Goal: Information Seeking & Learning: Learn about a topic

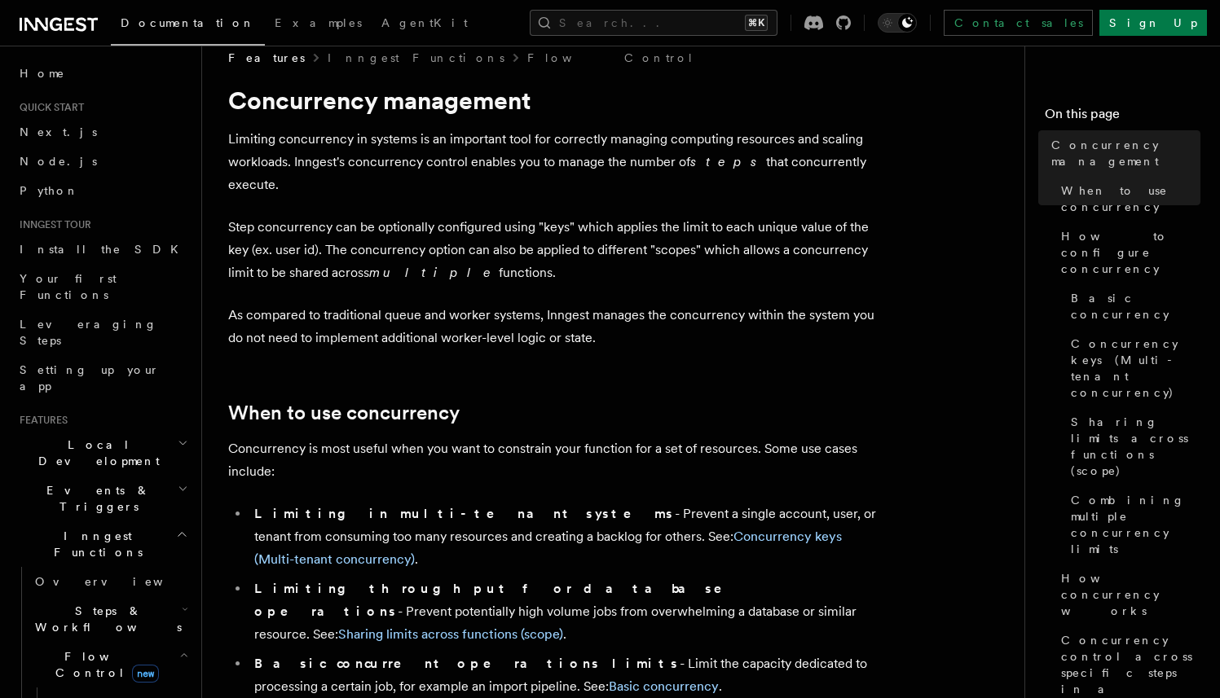
drag, startPoint x: 617, startPoint y: 253, endPoint x: 255, endPoint y: 143, distance: 378.1
click at [268, 156] on p "Limiting concurrency in systems is an important tool for correctly managing com…" at bounding box center [554, 162] width 652 height 68
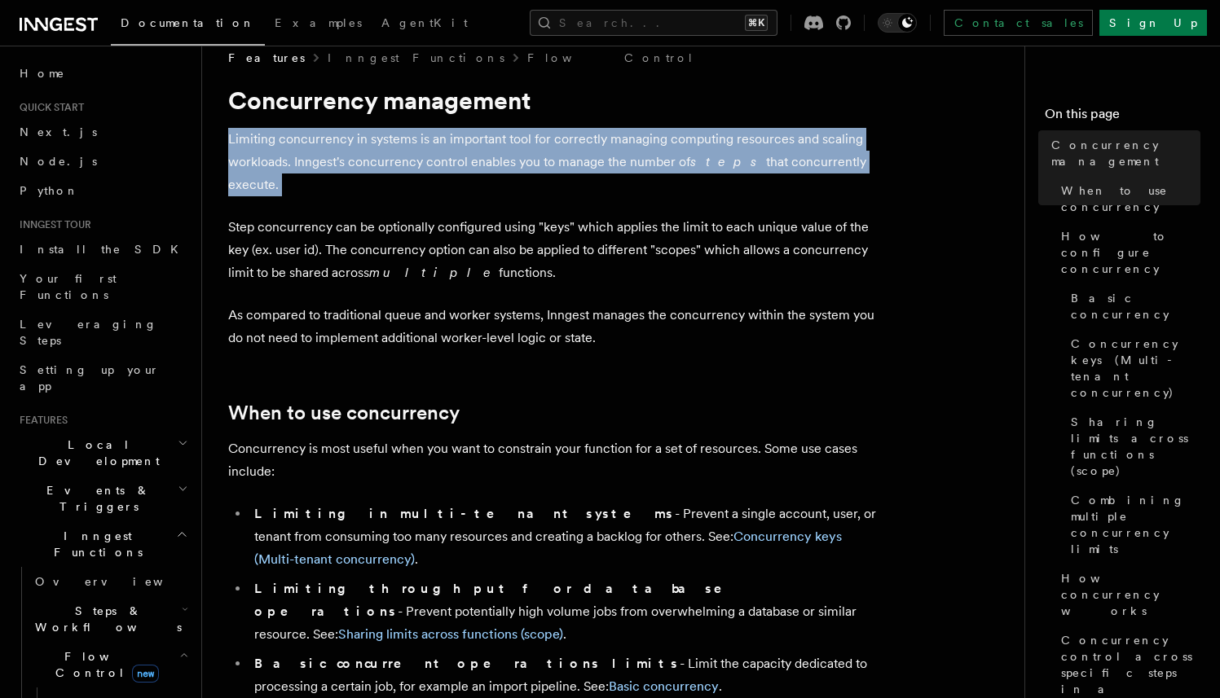
click at [268, 156] on p "Limiting concurrency in systems is an important tool for correctly managing com…" at bounding box center [554, 162] width 652 height 68
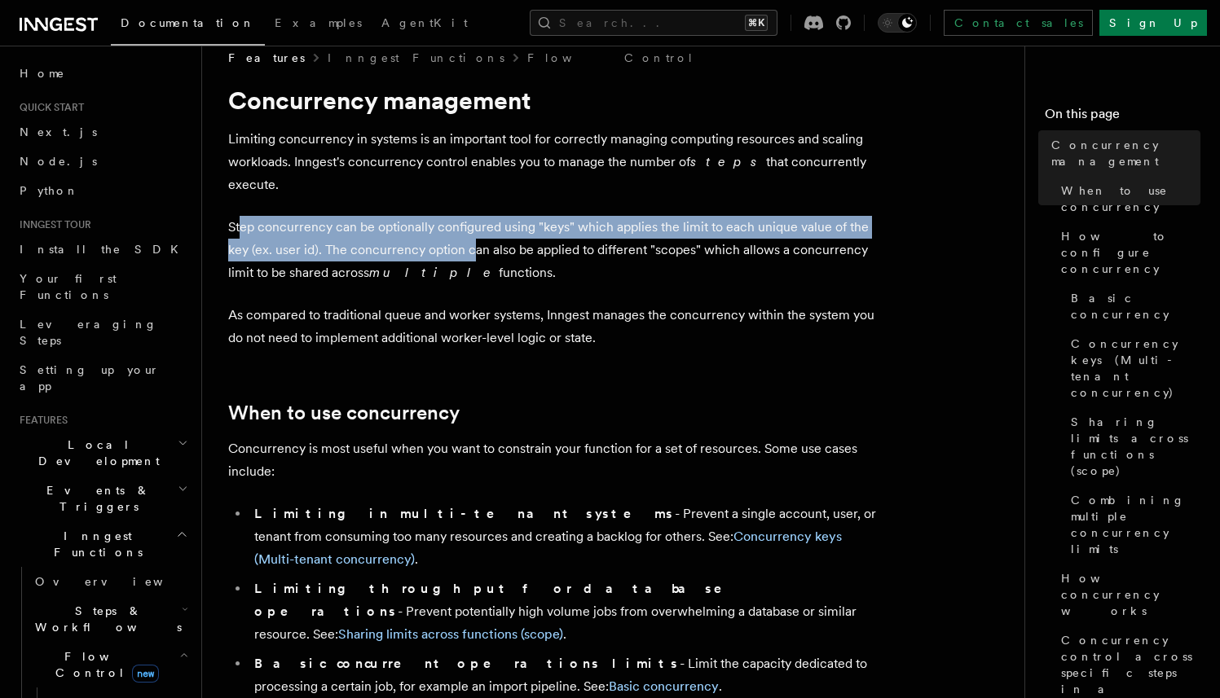
drag, startPoint x: 238, startPoint y: 204, endPoint x: 474, endPoint y: 238, distance: 238.6
click at [474, 238] on p "Step concurrency can be optionally configured using "keys" which applies the li…" at bounding box center [554, 250] width 652 height 68
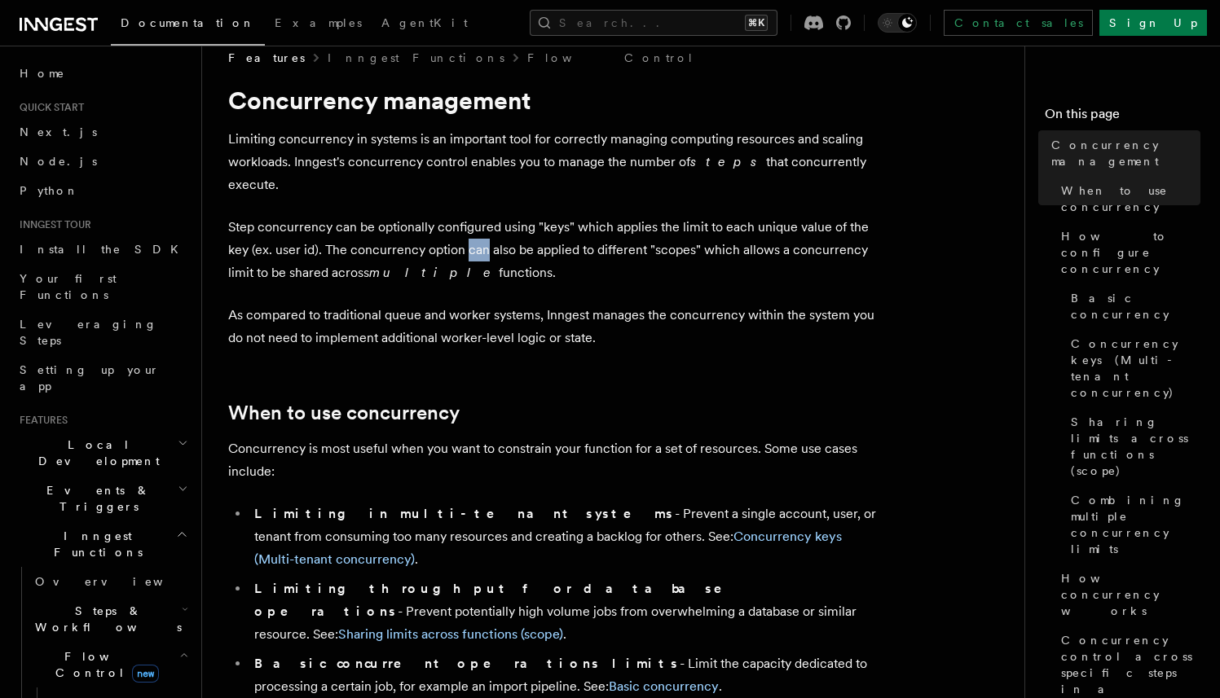
click at [474, 238] on p "Step concurrency can be optionally configured using "keys" which applies the li…" at bounding box center [554, 250] width 652 height 68
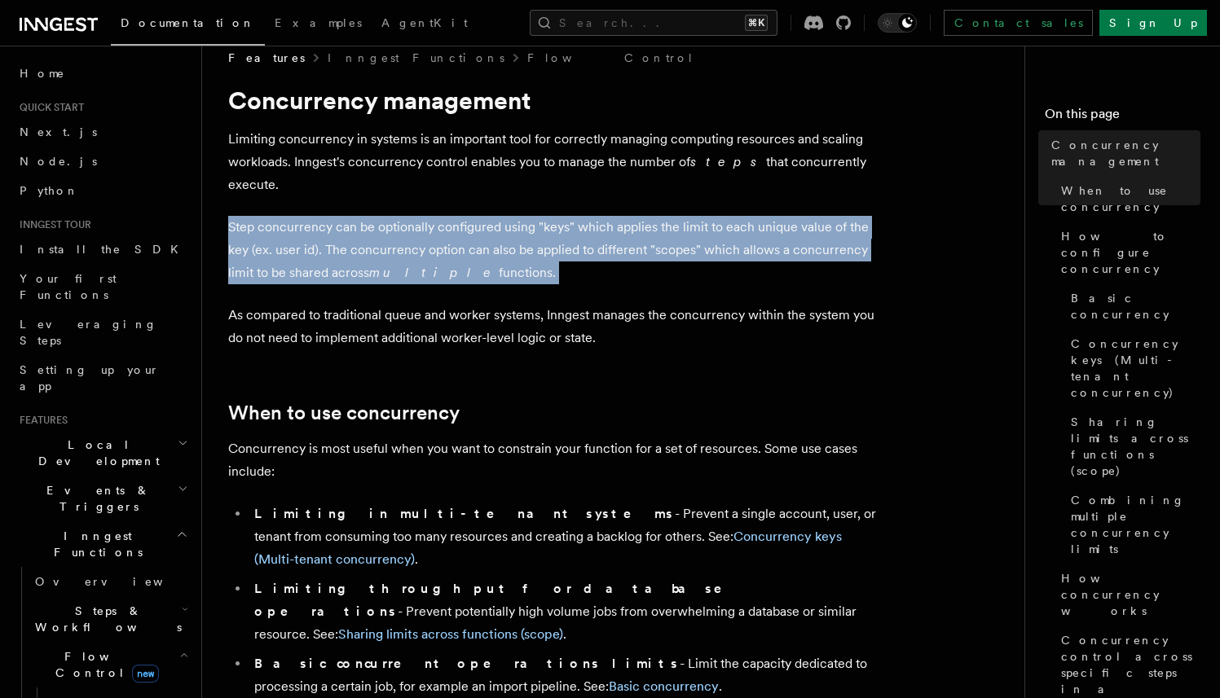
click at [474, 238] on p "Step concurrency can be optionally configured using "keys" which applies the li…" at bounding box center [554, 250] width 652 height 68
click at [490, 251] on p "Step concurrency can be optionally configured using "keys" which applies the li…" at bounding box center [554, 250] width 652 height 68
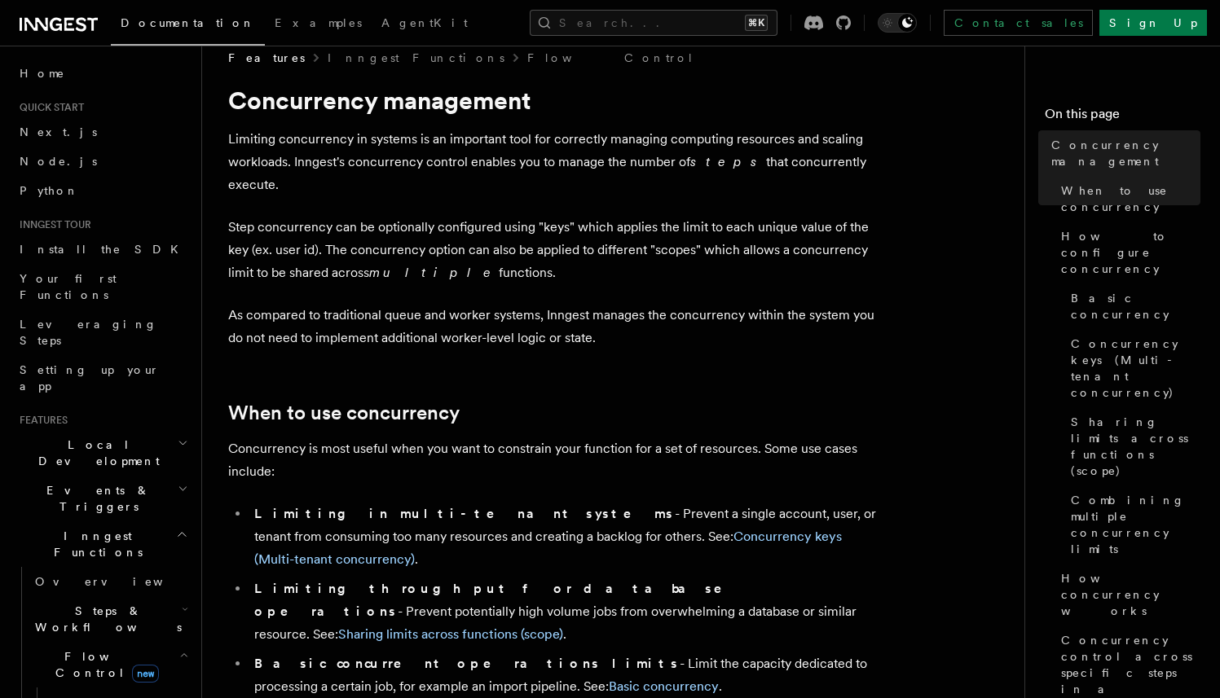
drag, startPoint x: 518, startPoint y: 256, endPoint x: 279, endPoint y: 216, distance: 242.8
click at [279, 216] on p "Step concurrency can be optionally configured using "keys" which applies the li…" at bounding box center [554, 250] width 652 height 68
click at [305, 222] on p "Step concurrency can be optionally configured using "keys" which applies the li…" at bounding box center [554, 250] width 652 height 68
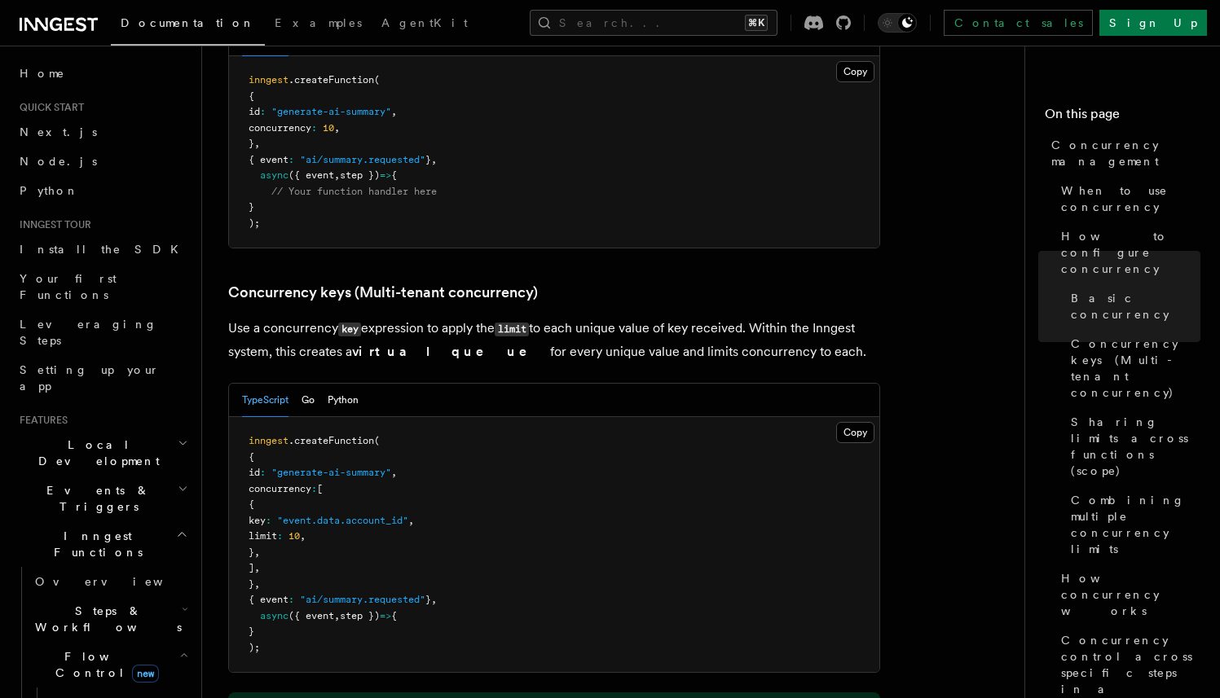
scroll to position [1360, 0]
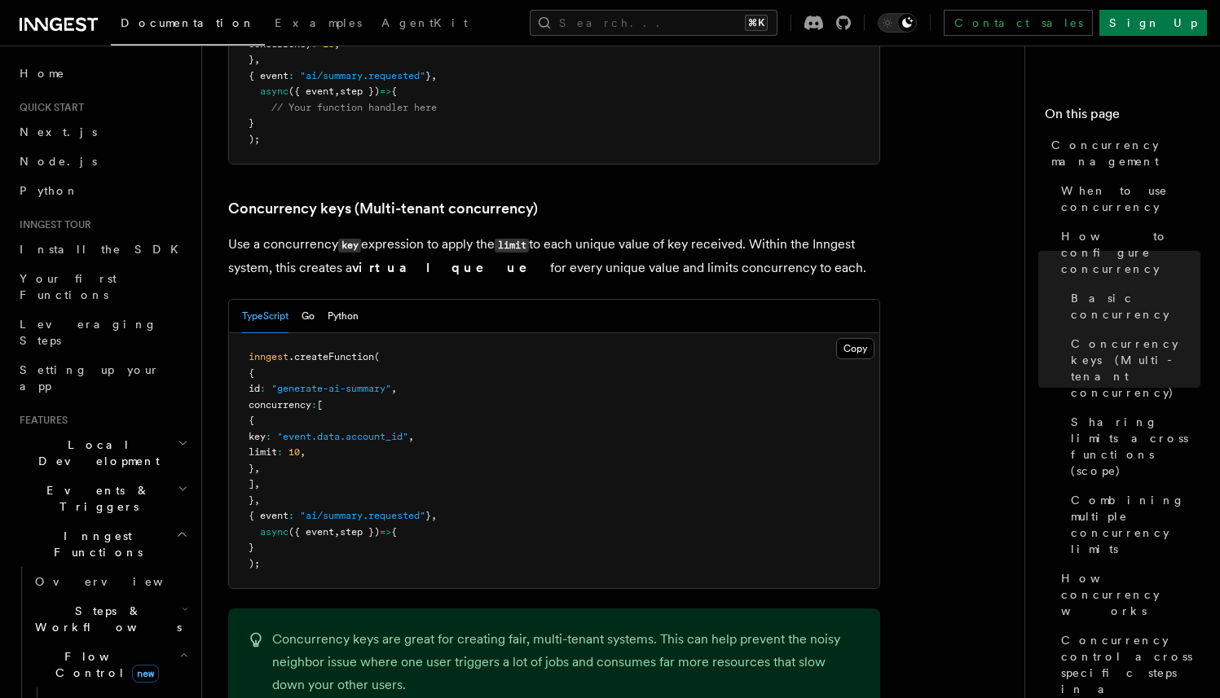
drag, startPoint x: 288, startPoint y: 375, endPoint x: 565, endPoint y: 381, distance: 276.3
click at [565, 381] on pre "inngest .createFunction ( { id : "generate-ai-summary" , concurrency : [ { key …" at bounding box center [554, 460] width 650 height 255
click at [489, 362] on pre "inngest .createFunction ( { id : "generate-ai-summary" , concurrency : [ { key …" at bounding box center [554, 460] width 650 height 255
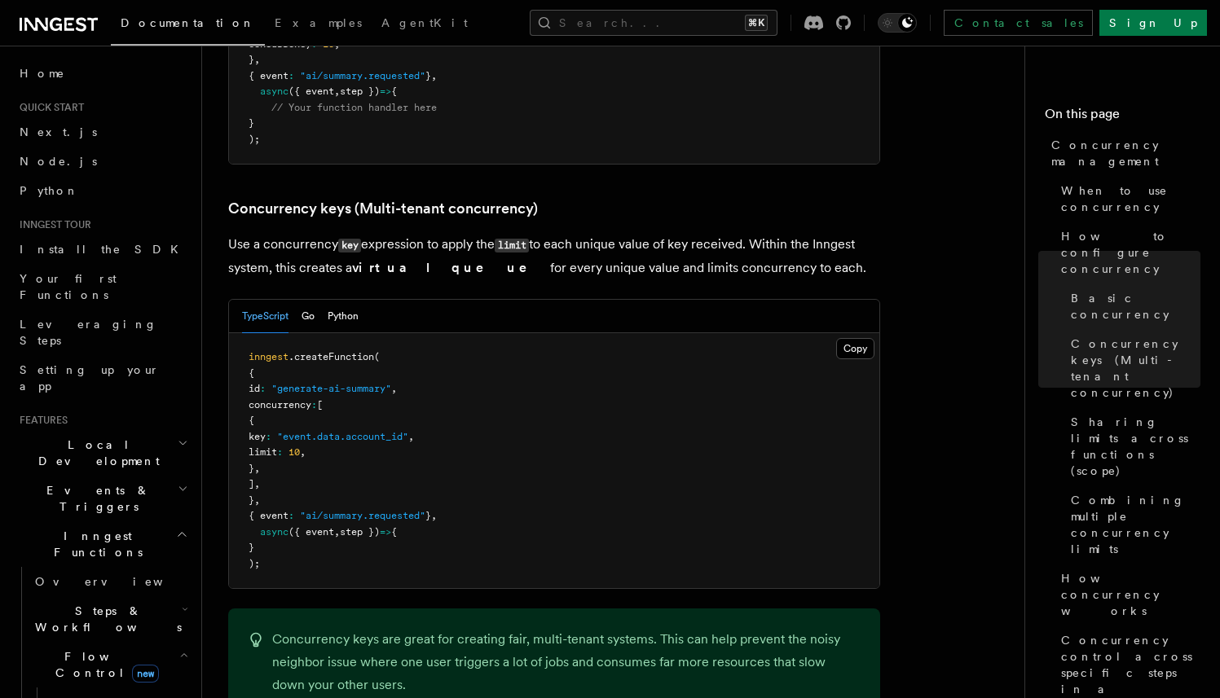
click at [545, 358] on pre "inngest .createFunction ( { id : "generate-ai-summary" , concurrency : [ { key …" at bounding box center [554, 460] width 650 height 255
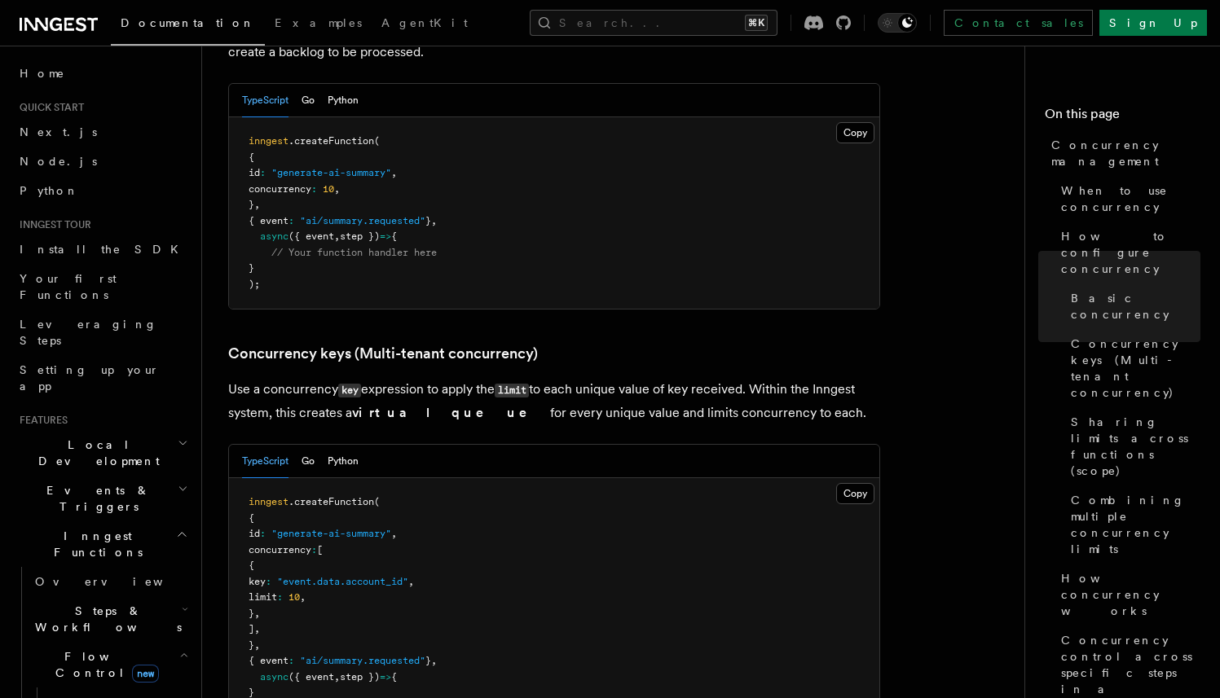
scroll to position [1225, 0]
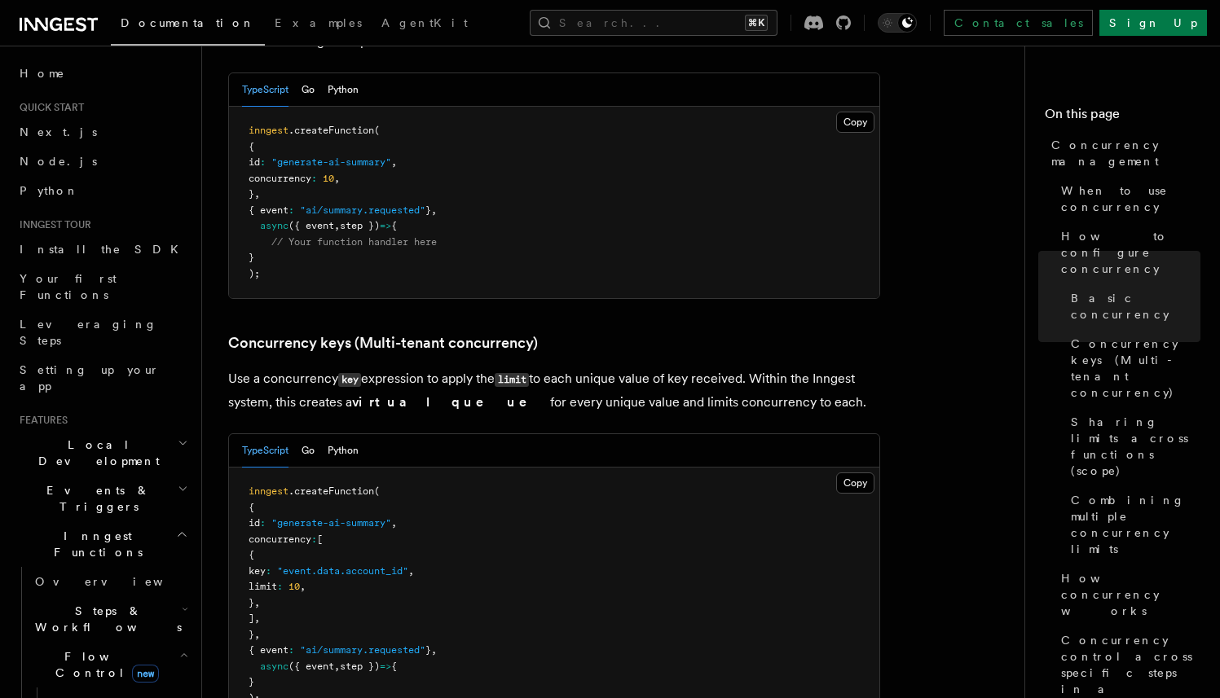
drag, startPoint x: 223, startPoint y: 316, endPoint x: 759, endPoint y: 335, distance: 536.4
click at [759, 367] on p "Use a concurrency key expression to apply the limit to each unique value of key…" at bounding box center [554, 390] width 652 height 46
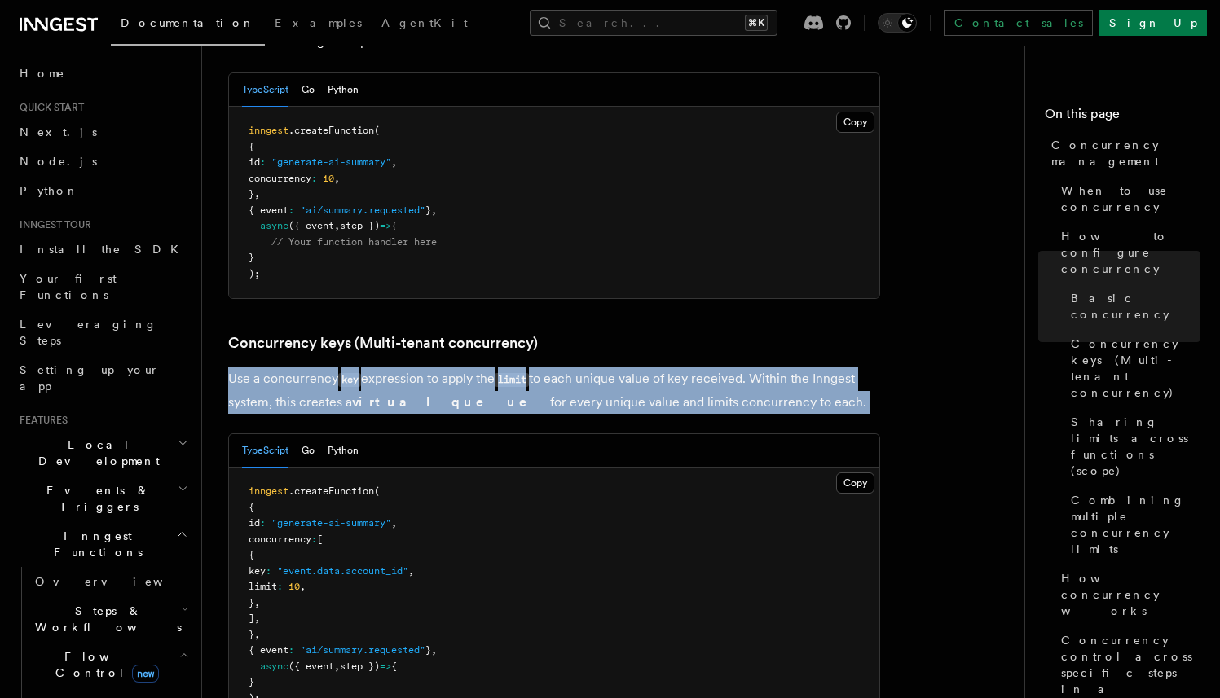
click at [759, 367] on p "Use a concurrency key expression to apply the limit to each unique value of key…" at bounding box center [554, 390] width 652 height 46
click at [789, 367] on p "Use a concurrency key expression to apply the limit to each unique value of key…" at bounding box center [554, 390] width 652 height 46
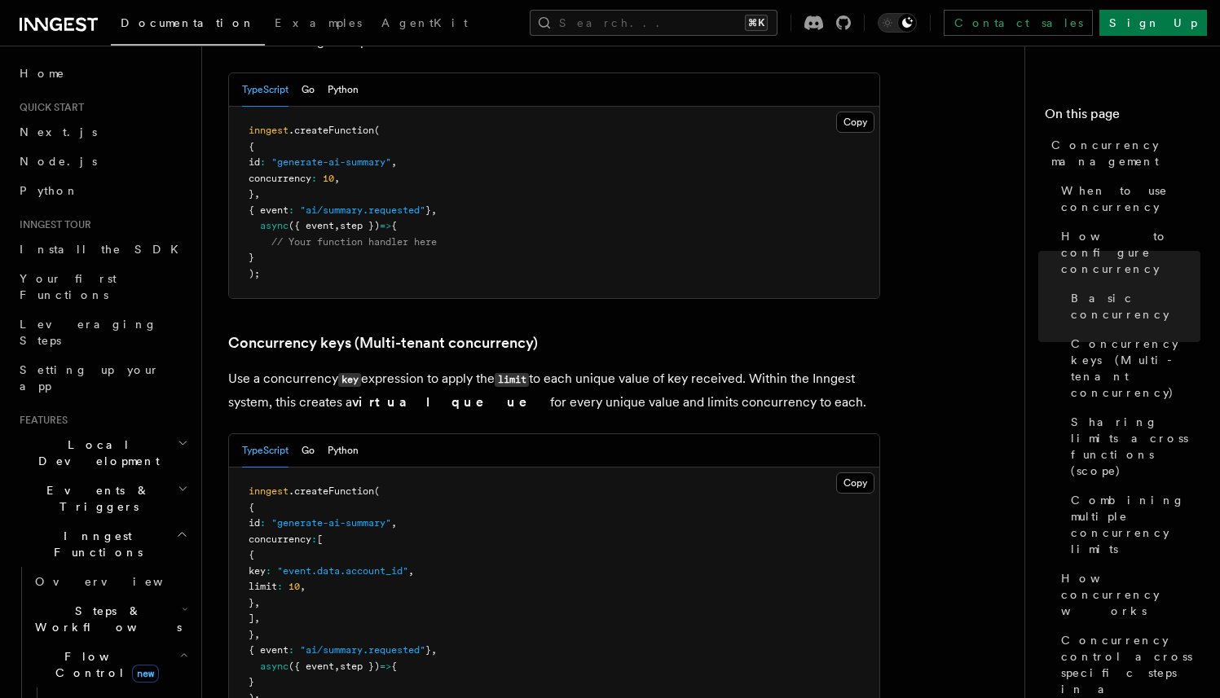
click at [768, 367] on p "Use a concurrency key expression to apply the limit to each unique value of key…" at bounding box center [554, 390] width 652 height 46
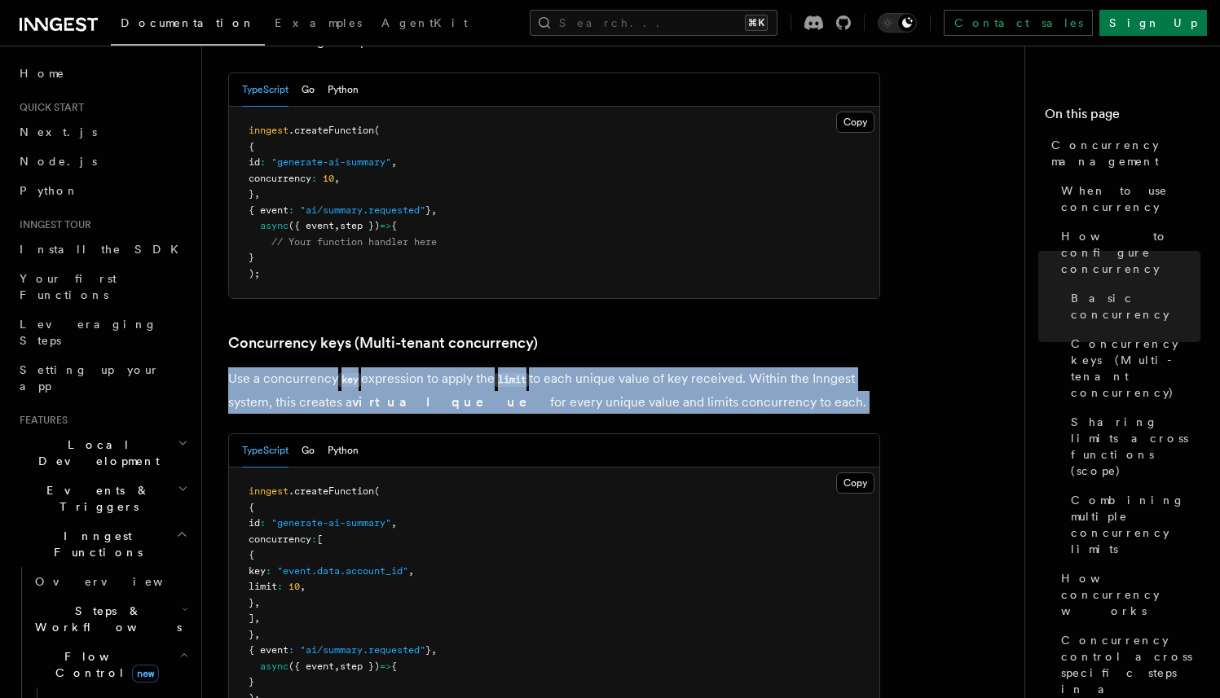
click at [768, 367] on p "Use a concurrency key expression to apply the limit to each unique value of key…" at bounding box center [554, 390] width 652 height 46
click at [792, 367] on p "Use a concurrency key expression to apply the limit to each unique value of key…" at bounding box center [554, 390] width 652 height 46
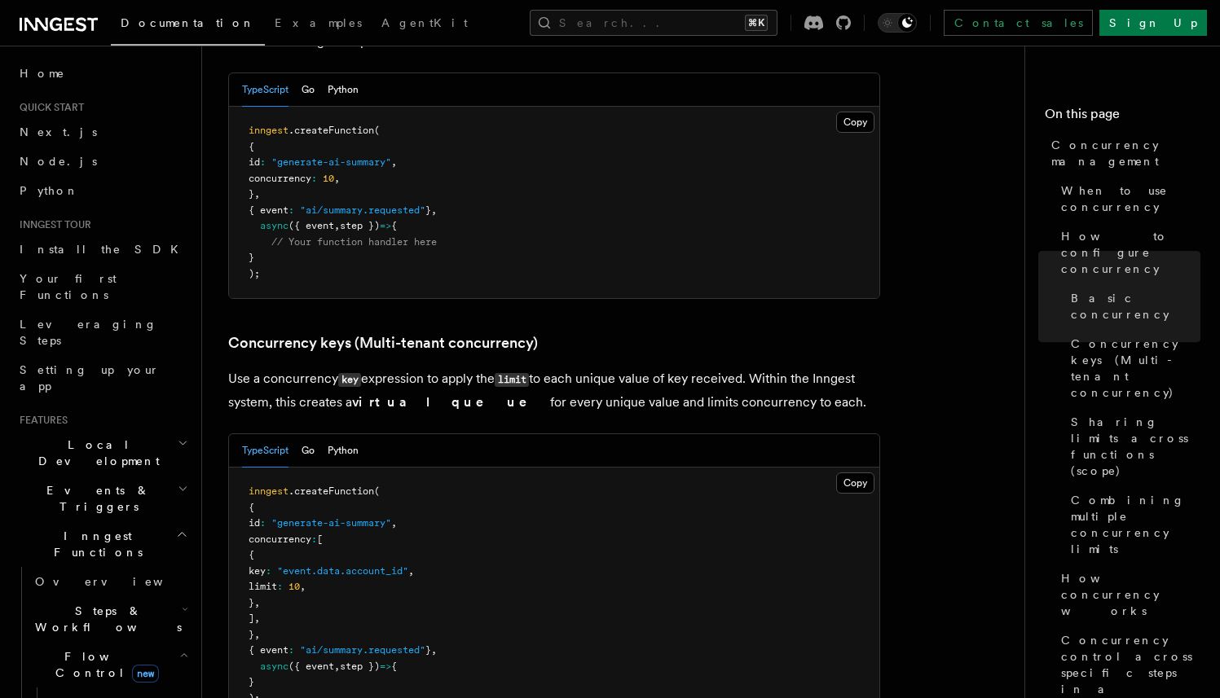
scroll to position [1643, 0]
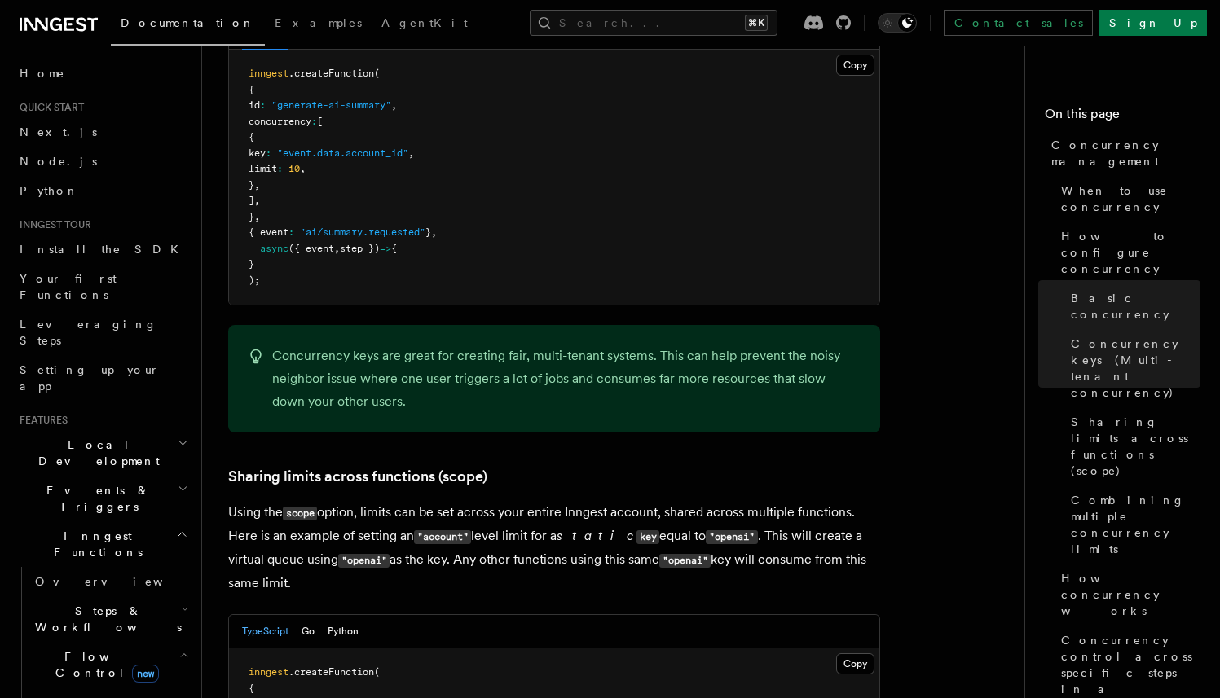
click at [461, 348] on div "Concurrency keys are great for creating fair, multi-tenant systems. This can he…" at bounding box center [554, 379] width 652 height 108
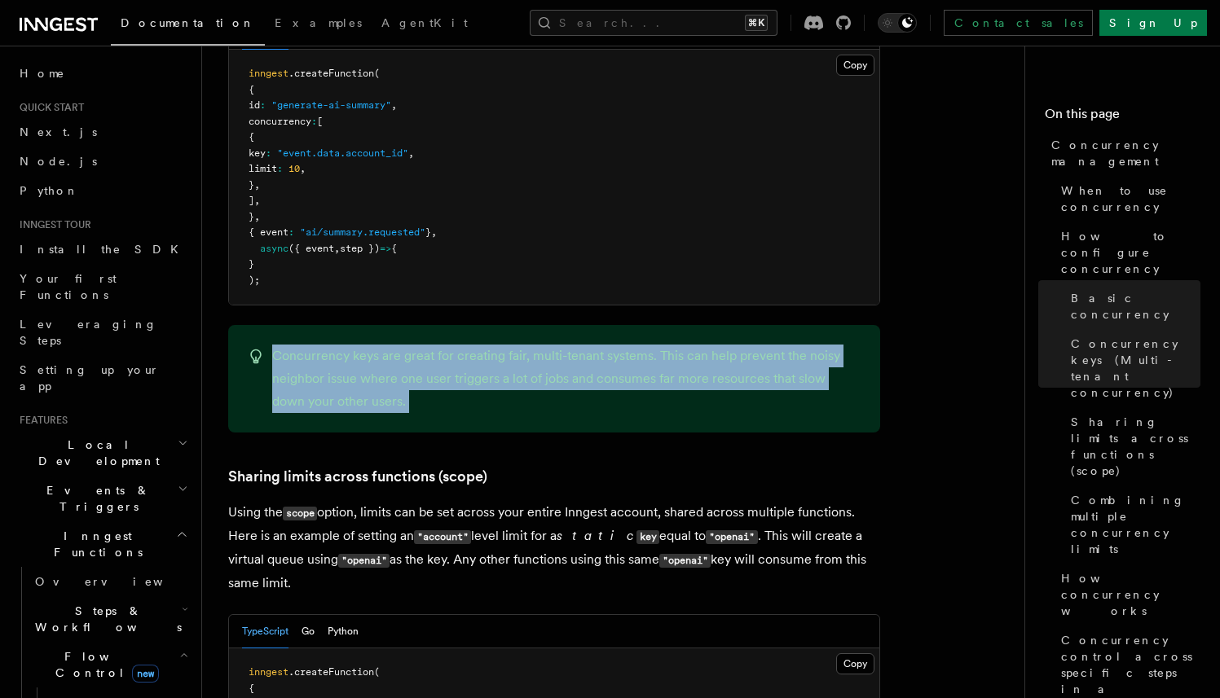
click at [461, 348] on div "Concurrency keys are great for creating fair, multi-tenant systems. This can he…" at bounding box center [554, 379] width 652 height 108
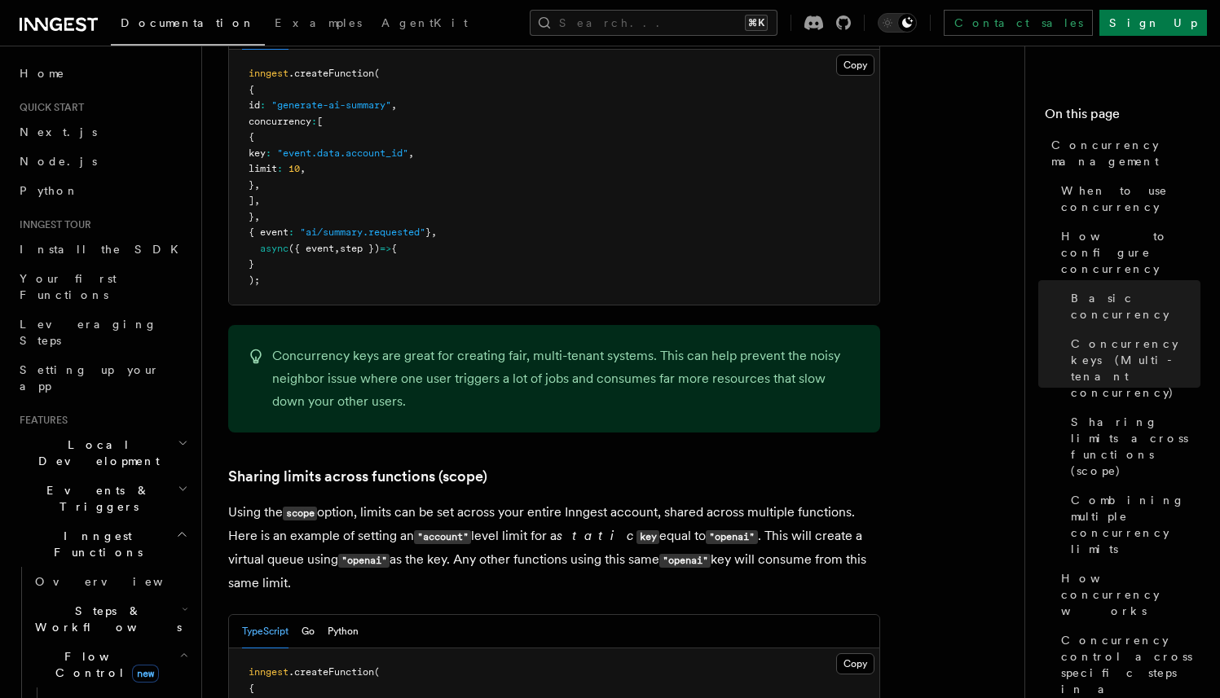
click at [571, 345] on p "Concurrency keys are great for creating fair, multi-tenant systems. This can he…" at bounding box center [566, 379] width 588 height 68
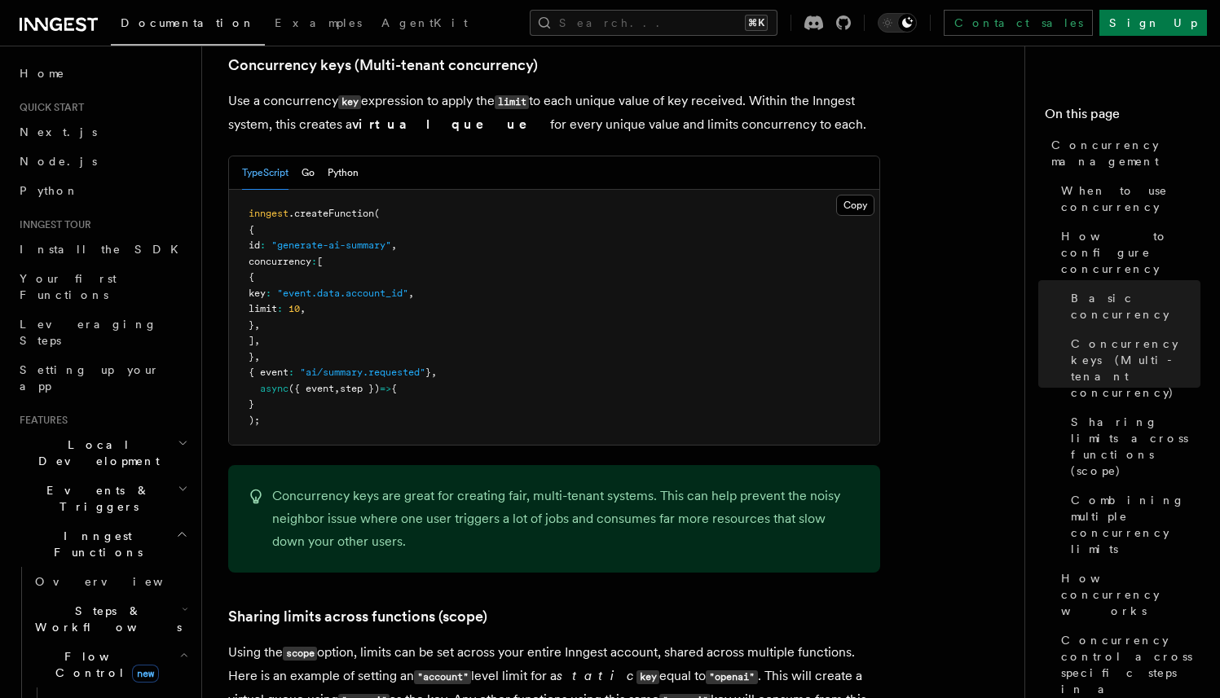
scroll to position [1471, 0]
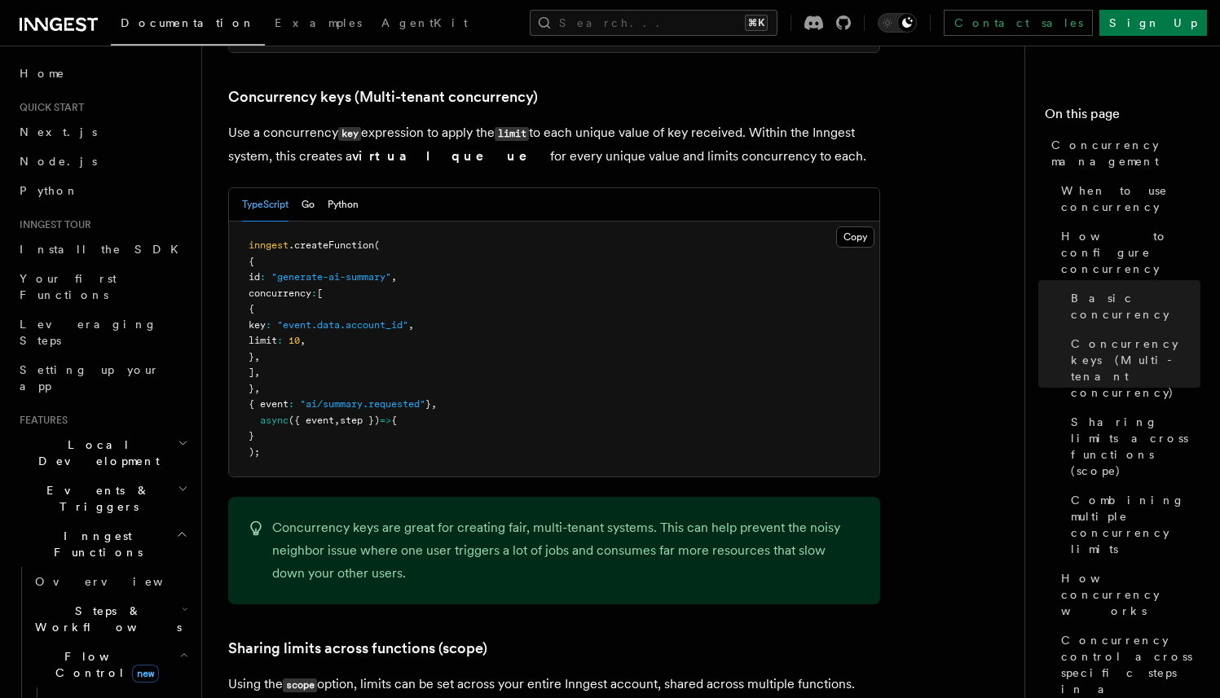
click at [408, 319] on span ""event.data.account_id"" at bounding box center [342, 324] width 131 height 11
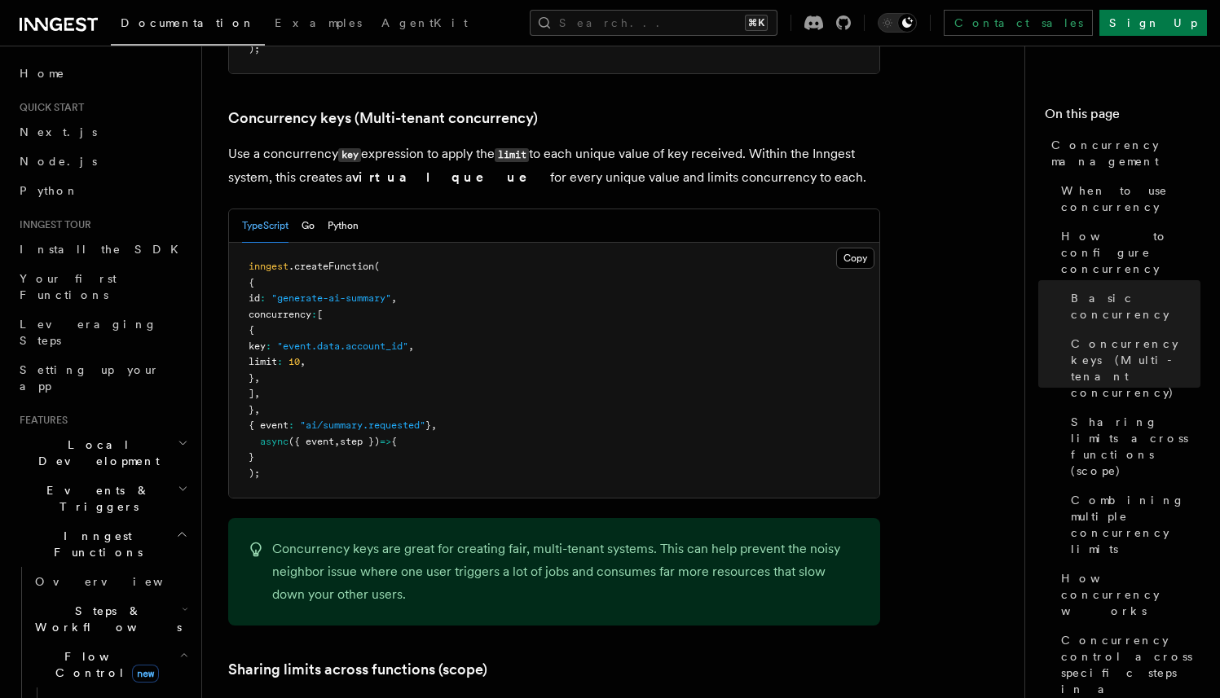
scroll to position [1429, 0]
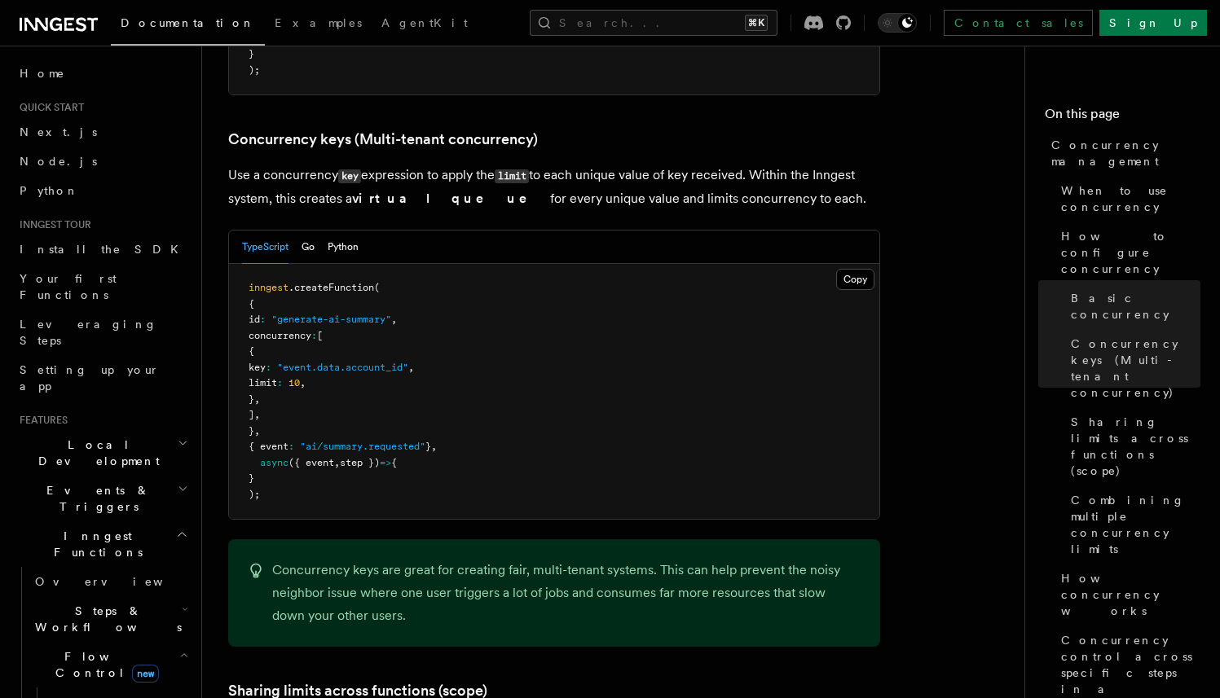
drag, startPoint x: 754, startPoint y: 102, endPoint x: 815, endPoint y: 135, distance: 69.6
click at [815, 164] on p "Use a concurrency key expression to apply the limit to each unique value of key…" at bounding box center [554, 187] width 652 height 46
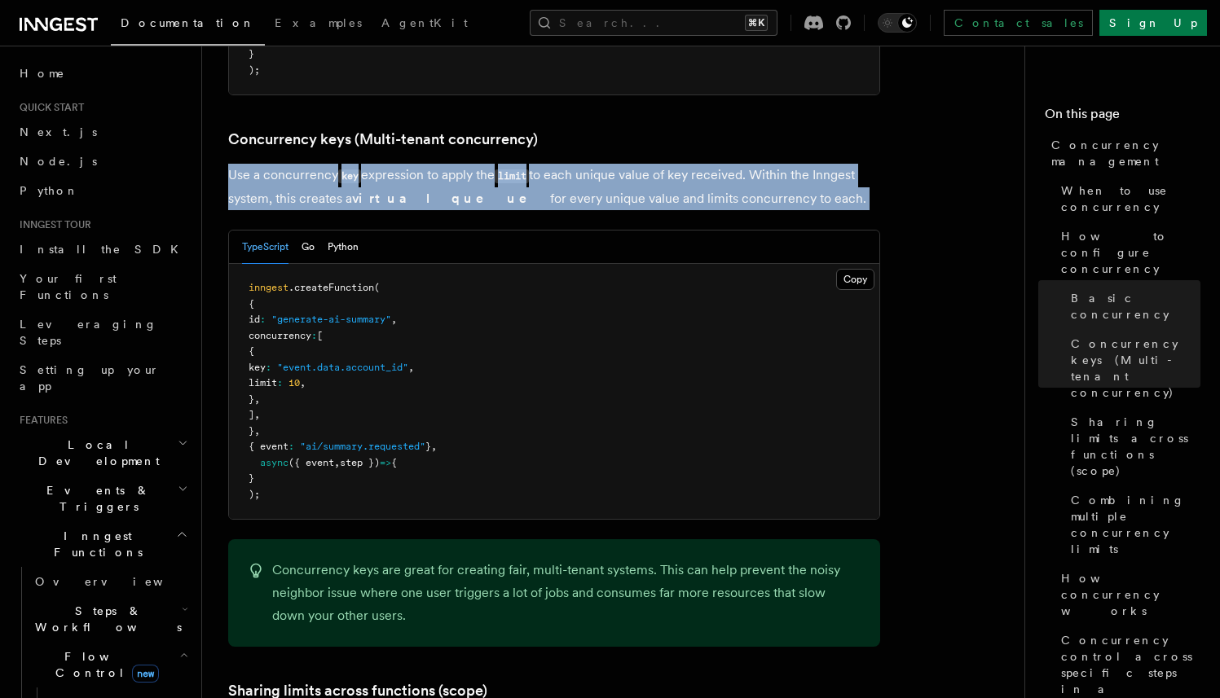
click at [815, 164] on p "Use a concurrency key expression to apply the limit to each unique value of key…" at bounding box center [554, 187] width 652 height 46
click at [826, 164] on p "Use a concurrency key expression to apply the limit to each unique value of key…" at bounding box center [554, 187] width 652 height 46
